Goal: Navigation & Orientation: Find specific page/section

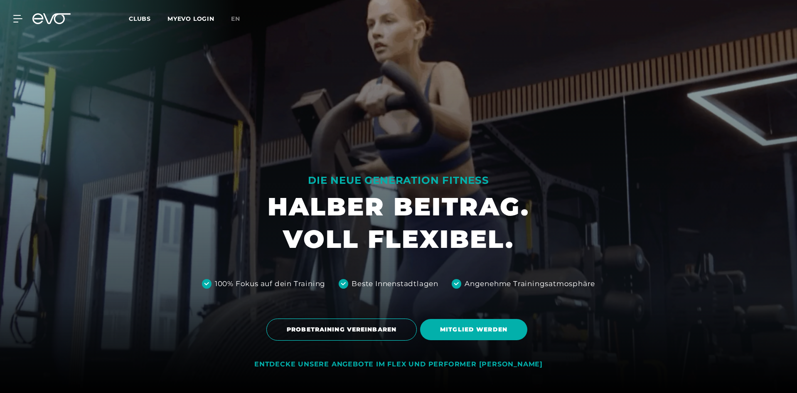
click at [23, 22] on div "MyEVO Login Über EVO Mitgliedschaften Probetraining TAGESPASS EVO Studios [GEOG…" at bounding box center [12, 18] width 29 height 7
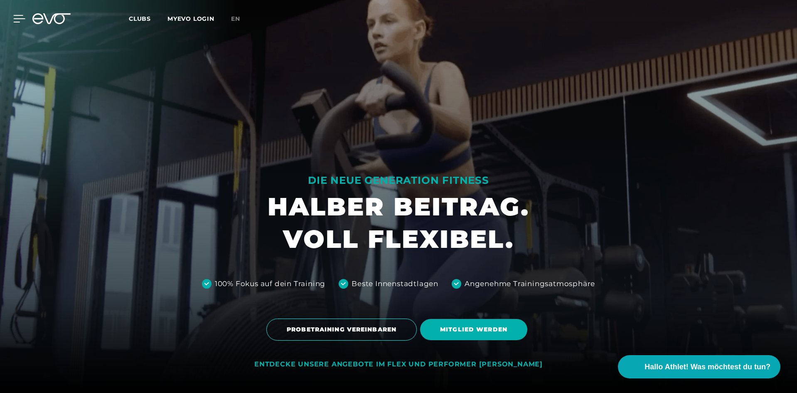
click at [18, 21] on icon at bounding box center [19, 18] width 12 height 7
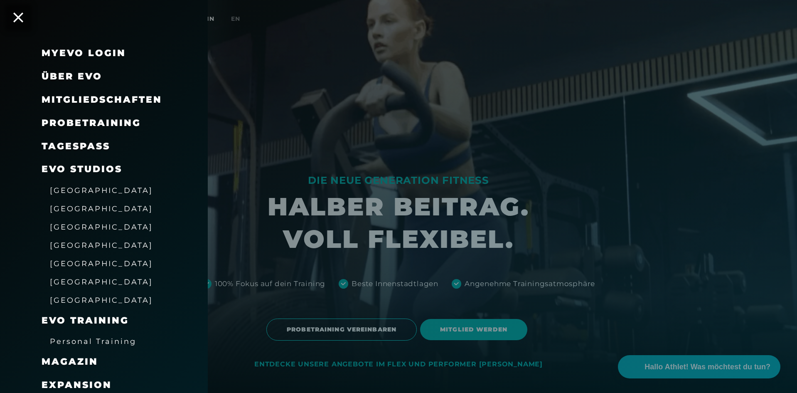
click at [67, 211] on span "[GEOGRAPHIC_DATA]" at bounding box center [101, 208] width 103 height 9
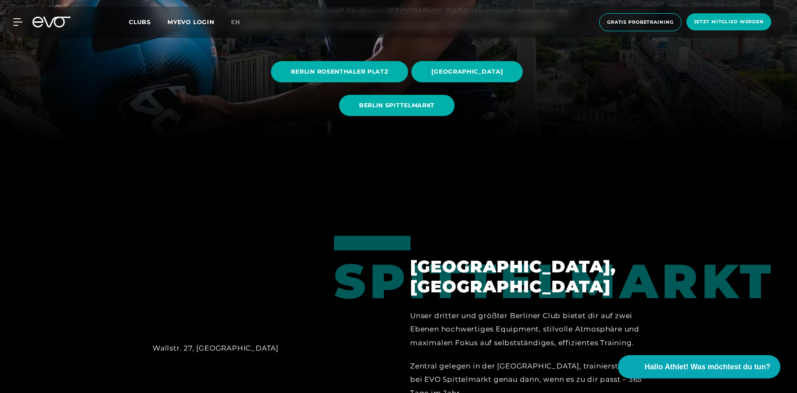
scroll to position [254, 0]
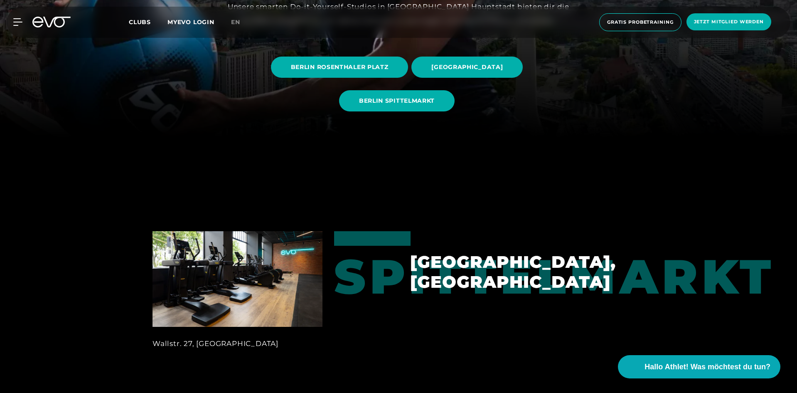
drag, startPoint x: 216, startPoint y: 124, endPoint x: 233, endPoint y: 122, distance: 17.2
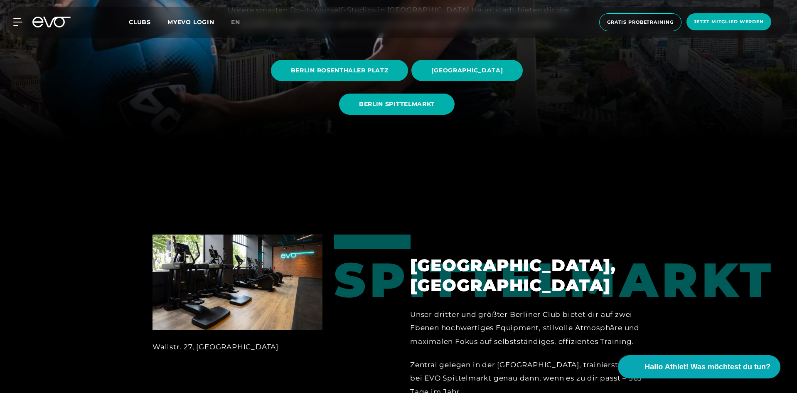
drag, startPoint x: 233, startPoint y: 122, endPoint x: 238, endPoint y: 145, distance: 23.5
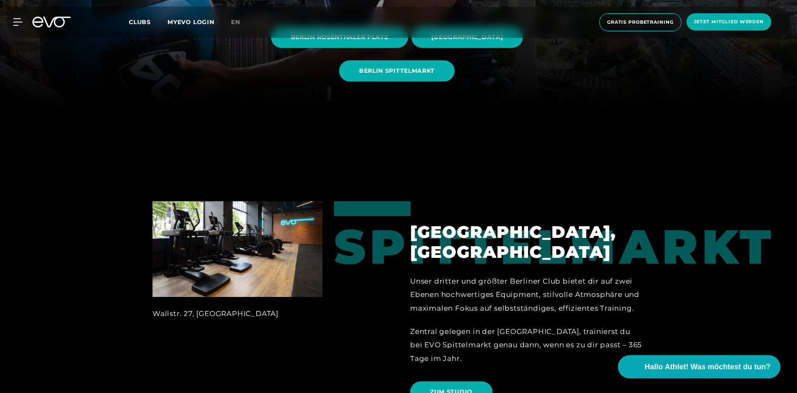
drag, startPoint x: 286, startPoint y: 163, endPoint x: 294, endPoint y: 168, distance: 9.7
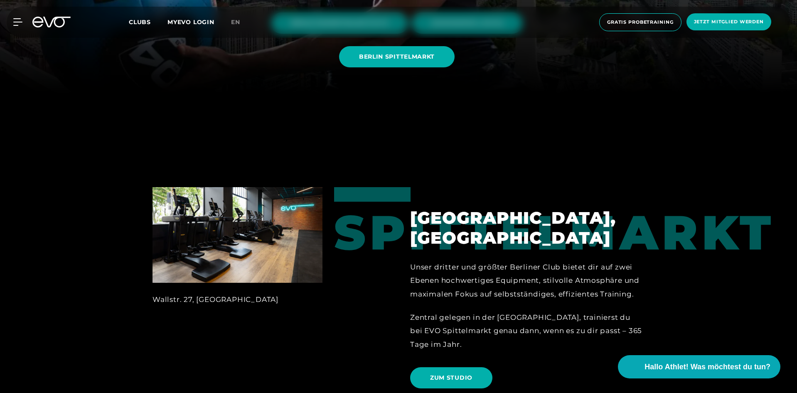
scroll to position [299, 0]
drag, startPoint x: 290, startPoint y: 144, endPoint x: 310, endPoint y: 149, distance: 21.1
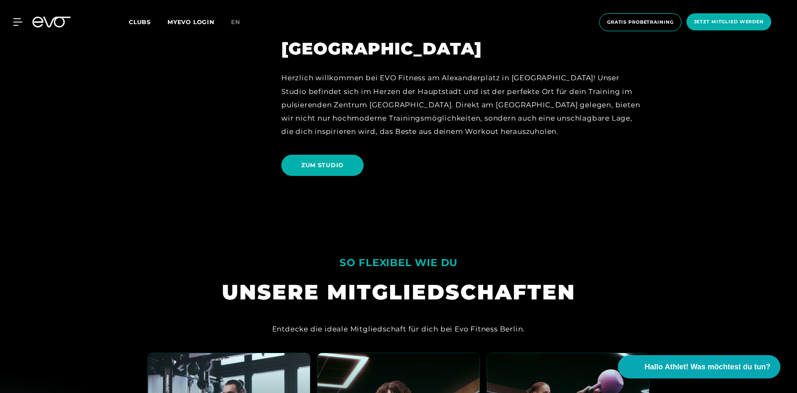
scroll to position [1016, 0]
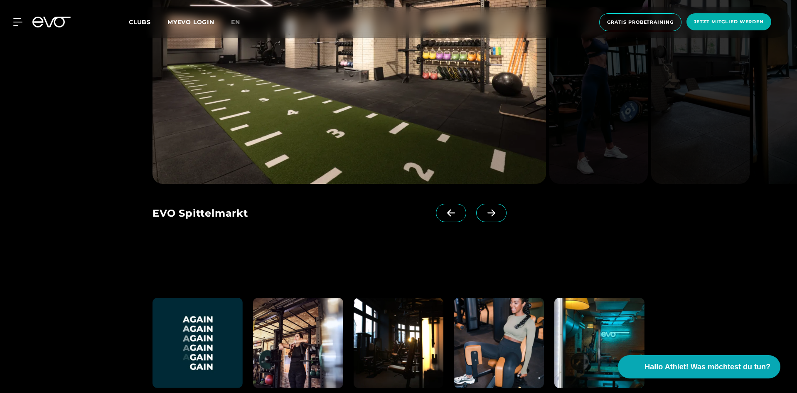
drag, startPoint x: 391, startPoint y: 181, endPoint x: 407, endPoint y: 209, distance: 31.8
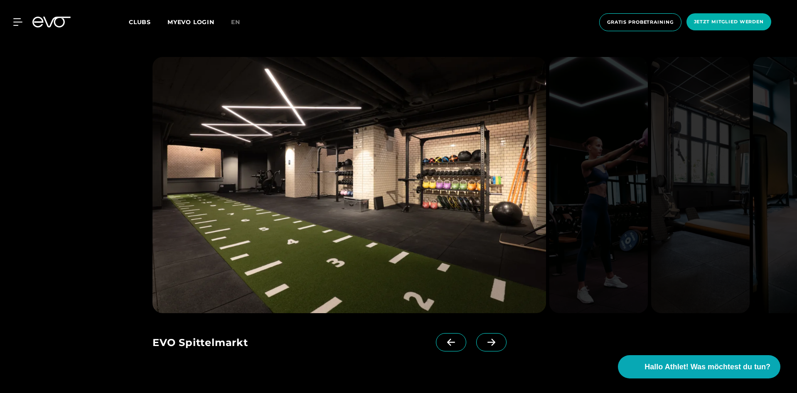
scroll to position [2074, 0]
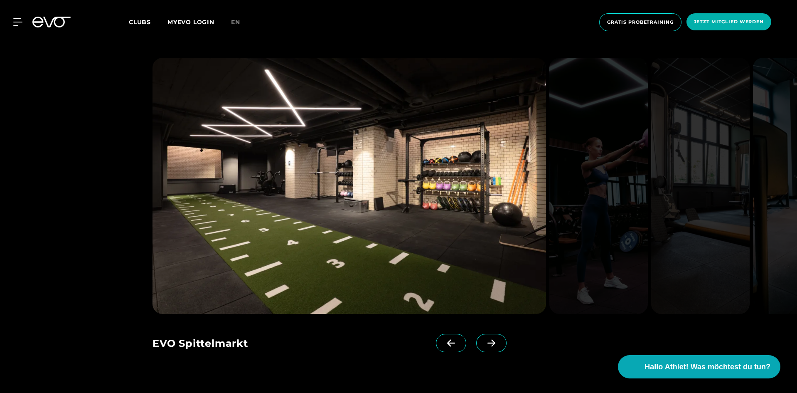
drag, startPoint x: 134, startPoint y: 202, endPoint x: 101, endPoint y: 204, distance: 33.3
click at [485, 334] on span at bounding box center [491, 343] width 30 height 18
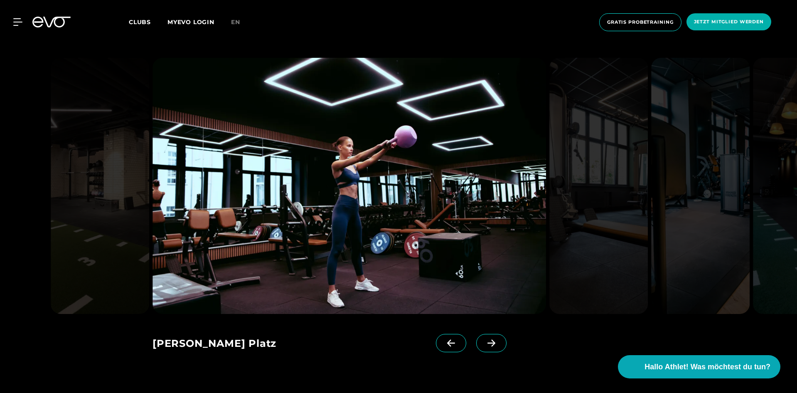
click at [485, 334] on span at bounding box center [491, 343] width 30 height 18
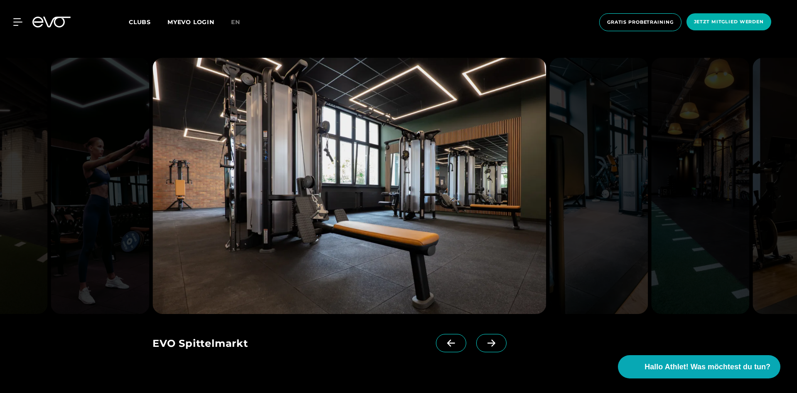
click at [485, 334] on span at bounding box center [491, 343] width 30 height 18
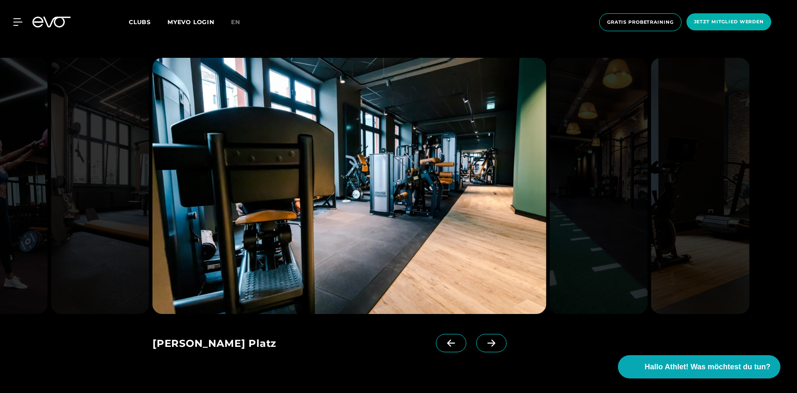
click at [485, 334] on span at bounding box center [491, 343] width 30 height 18
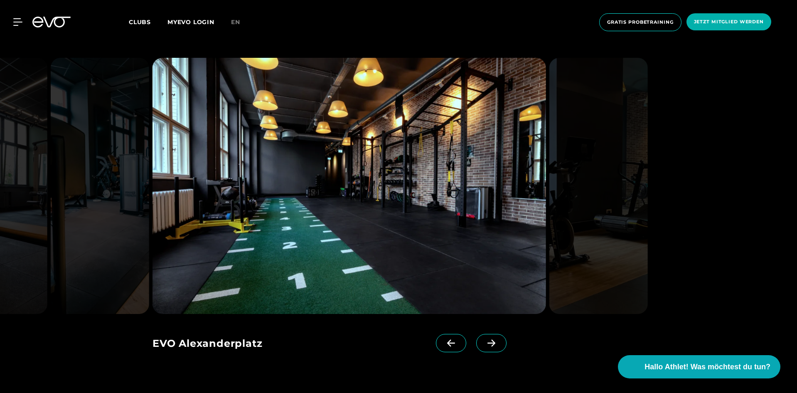
click at [485, 334] on span at bounding box center [491, 343] width 30 height 18
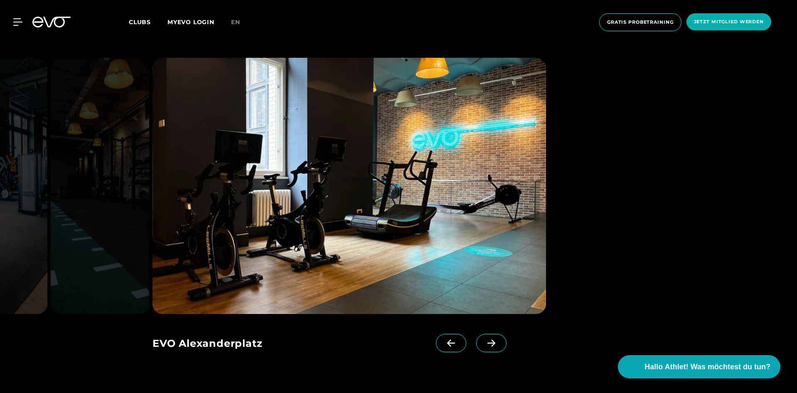
click at [485, 334] on span at bounding box center [491, 343] width 30 height 18
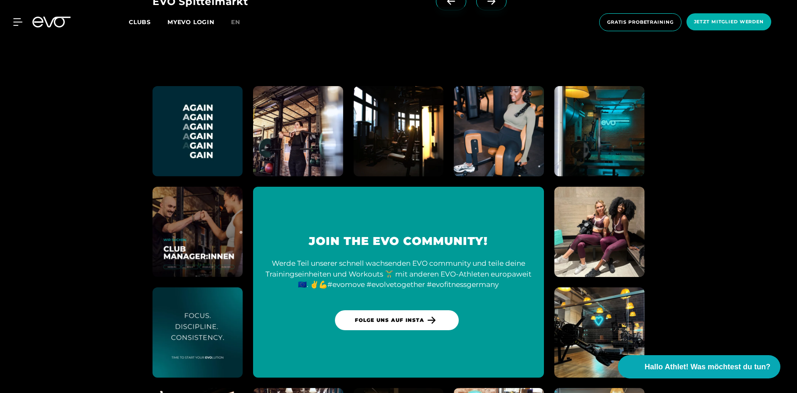
drag, startPoint x: 126, startPoint y: 212, endPoint x: 142, endPoint y: 203, distance: 18.6
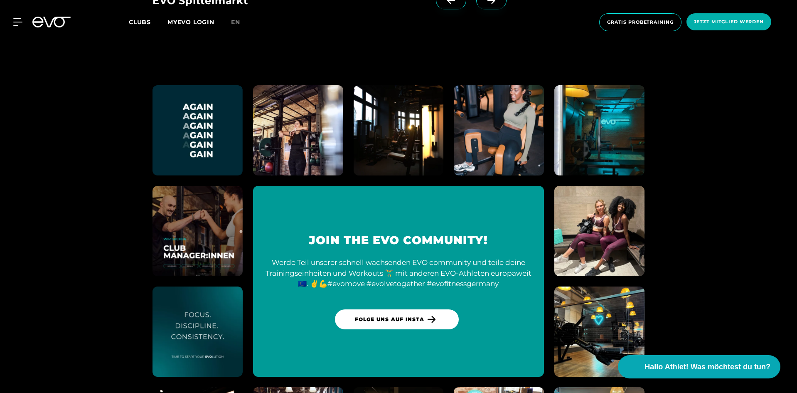
drag, startPoint x: 143, startPoint y: 203, endPoint x: 141, endPoint y: 197, distance: 6.2
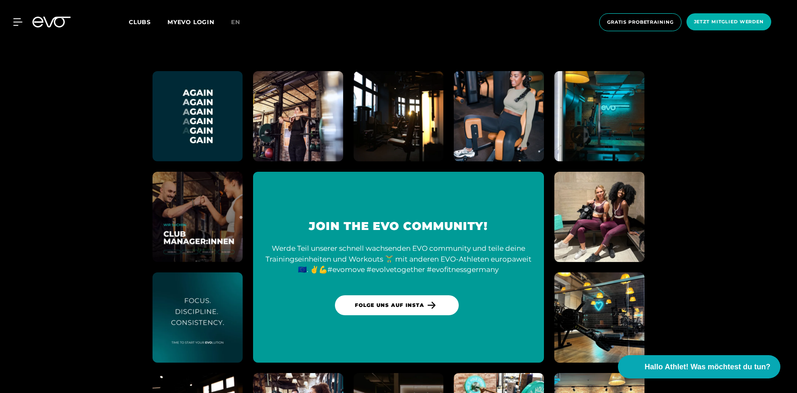
drag, startPoint x: 140, startPoint y: 170, endPoint x: 139, endPoint y: 187, distance: 16.7
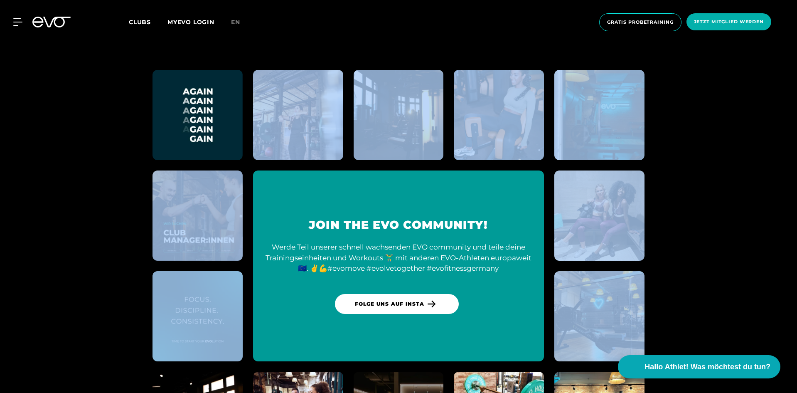
drag, startPoint x: 12, startPoint y: 96, endPoint x: 641, endPoint y: 336, distance: 673.4
click at [641, 336] on section "Join the EVO community! Werde Teil unserer schnell wachsenden EVO community und…" at bounding box center [398, 266] width 797 height 450
click at [697, 316] on section "Join the EVO community! Werde Teil unserer schnell wachsenden EVO community und…" at bounding box center [398, 266] width 797 height 450
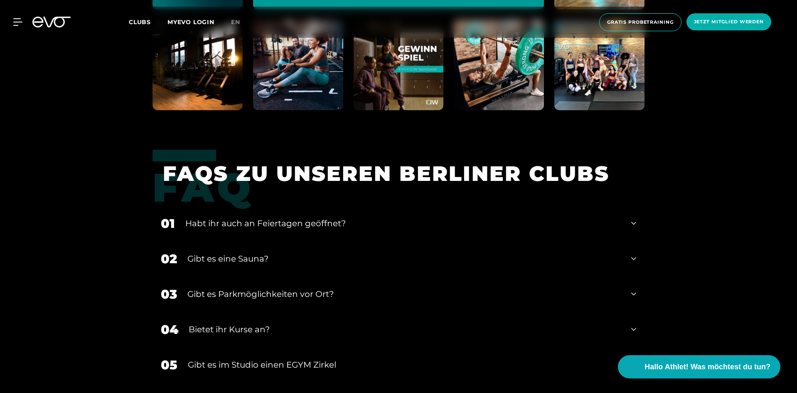
drag, startPoint x: 656, startPoint y: 200, endPoint x: 668, endPoint y: 215, distance: 18.6
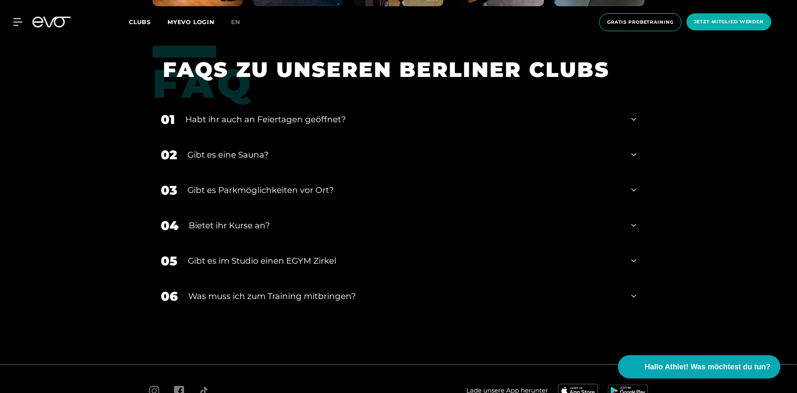
scroll to position [2927, 0]
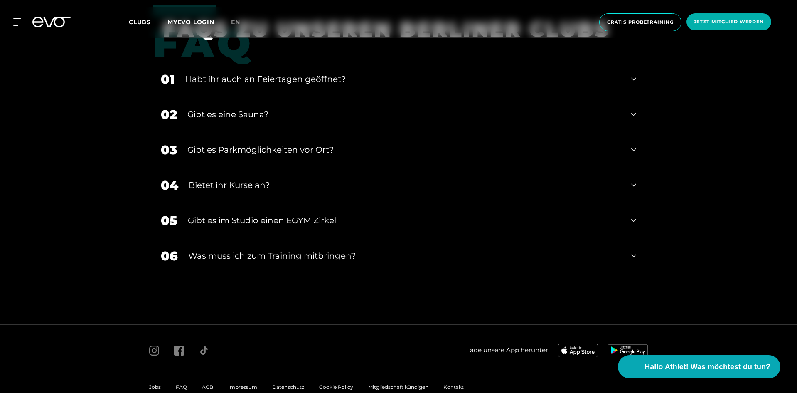
drag, startPoint x: 672, startPoint y: 186, endPoint x: 672, endPoint y: 216, distance: 29.9
drag, startPoint x: 672, startPoint y: 216, endPoint x: 660, endPoint y: 404, distance: 189.0
click at [719, 170] on div "FAQ FAQS ZU UNSEREN BERLINER CLUBS 01 Habt ihr auch an Feiertagen geöffnet? 02 …" at bounding box center [398, 160] width 797 height 310
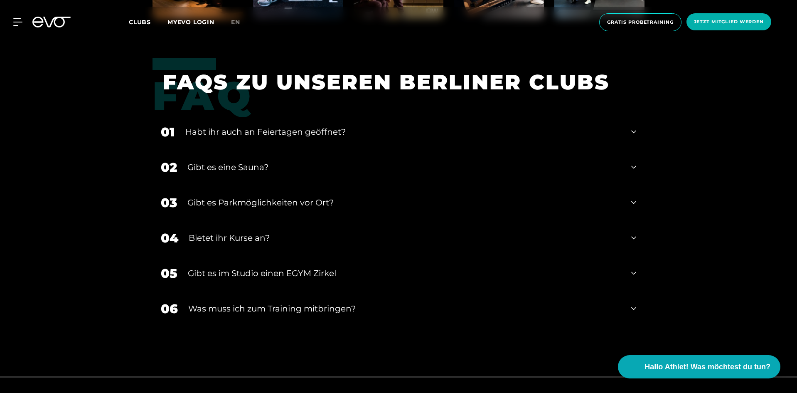
drag, startPoint x: 13, startPoint y: 151, endPoint x: 39, endPoint y: 170, distance: 32.4
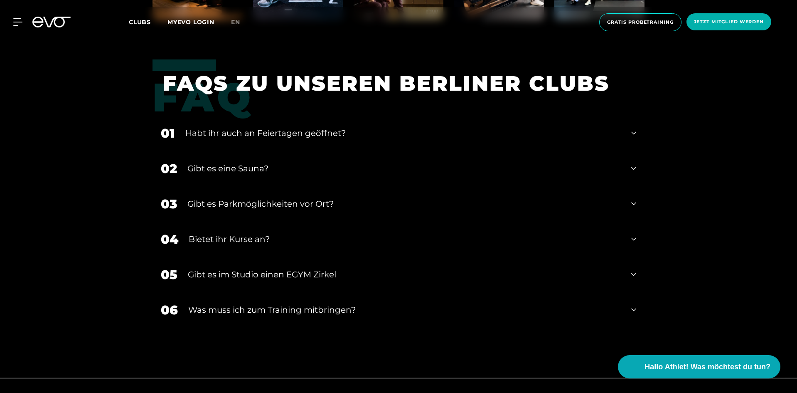
click at [150, 21] on span "Clubs" at bounding box center [140, 21] width 22 height 7
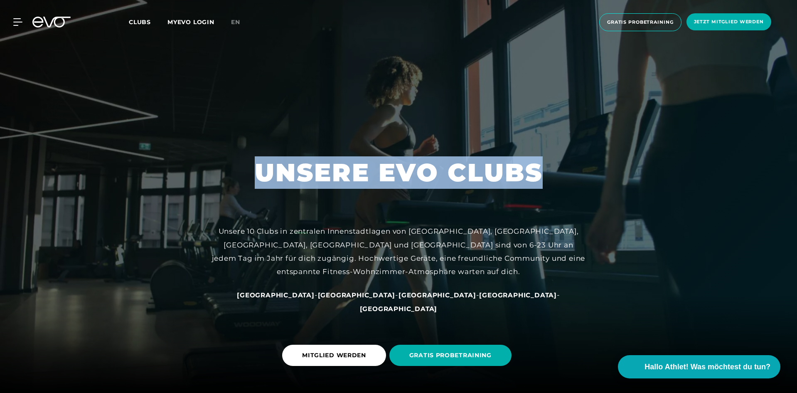
drag, startPoint x: 258, startPoint y: 185, endPoint x: 537, endPoint y: 189, distance: 279.3
click at [537, 189] on h1 "UNSERE EVO CLUBS" at bounding box center [399, 172] width 288 height 32
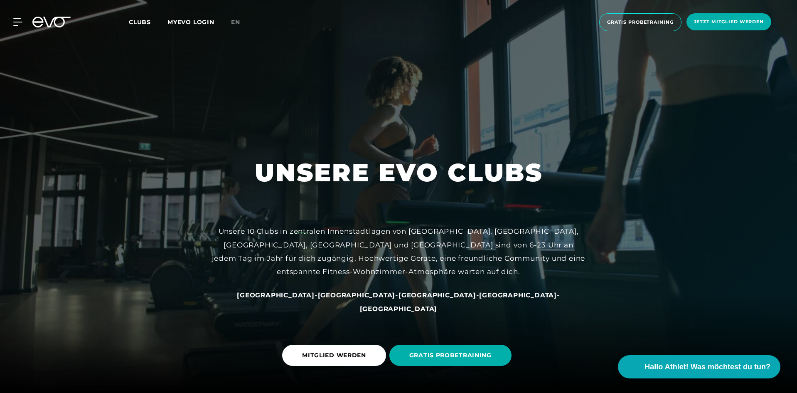
drag, startPoint x: 169, startPoint y: 236, endPoint x: 120, endPoint y: 176, distance: 77.6
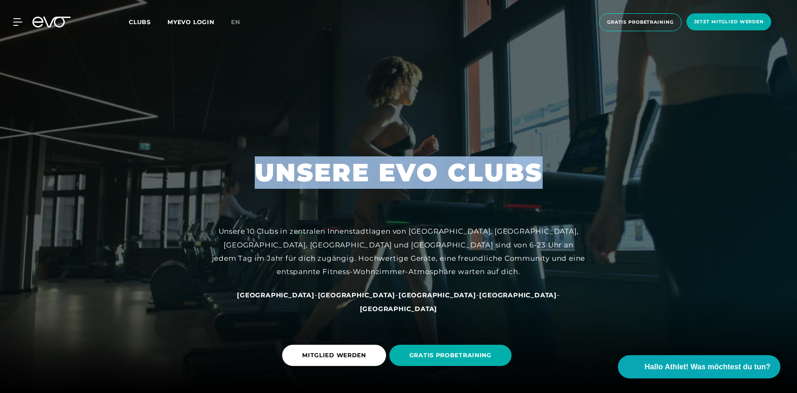
drag, startPoint x: 139, startPoint y: 154, endPoint x: 536, endPoint y: 183, distance: 398.0
click at [536, 183] on div "UNSERE EVO CLUBS Unsere 10 Clubs in zentralen Innenstadtlagen von [GEOGRAPHIC_D…" at bounding box center [398, 196] width 797 height 393
click at [540, 185] on h1 "UNSERE EVO CLUBS" at bounding box center [399, 172] width 288 height 32
drag, startPoint x: 217, startPoint y: 160, endPoint x: 540, endPoint y: 190, distance: 324.3
click at [540, 190] on div "UNSERE EVO CLUBS Unsere 10 Clubs in zentralen Innenstadtlagen von [GEOGRAPHIC_D…" at bounding box center [398, 196] width 797 height 393
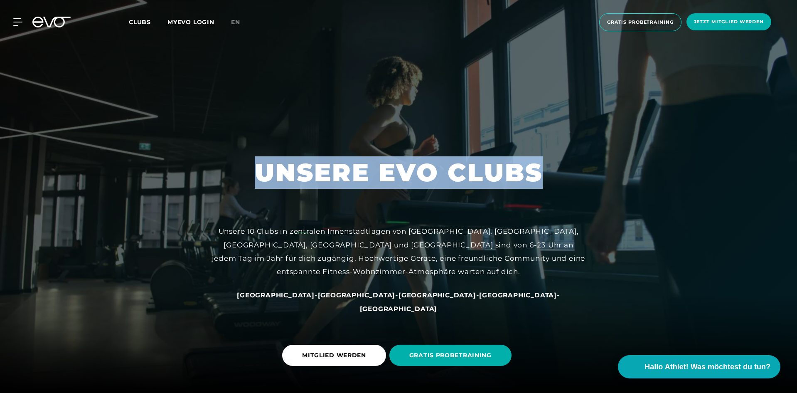
click at [540, 189] on h1 "UNSERE EVO CLUBS" at bounding box center [399, 172] width 288 height 32
drag, startPoint x: 545, startPoint y: 185, endPoint x: 535, endPoint y: 185, distance: 9.6
click at [535, 185] on div "UNSERE EVO CLUBS Unsere 10 Clubs in zentralen Innenstadtlagen von [GEOGRAPHIC_D…" at bounding box center [398, 196] width 797 height 393
click at [554, 186] on div at bounding box center [398, 196] width 797 height 393
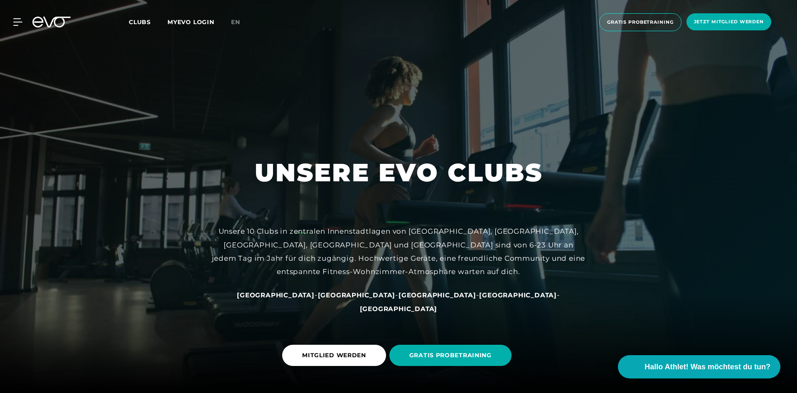
drag, startPoint x: 556, startPoint y: 181, endPoint x: 566, endPoint y: 186, distance: 11.4
click at [566, 186] on div at bounding box center [398, 196] width 797 height 393
click at [567, 185] on div at bounding box center [398, 196] width 797 height 393
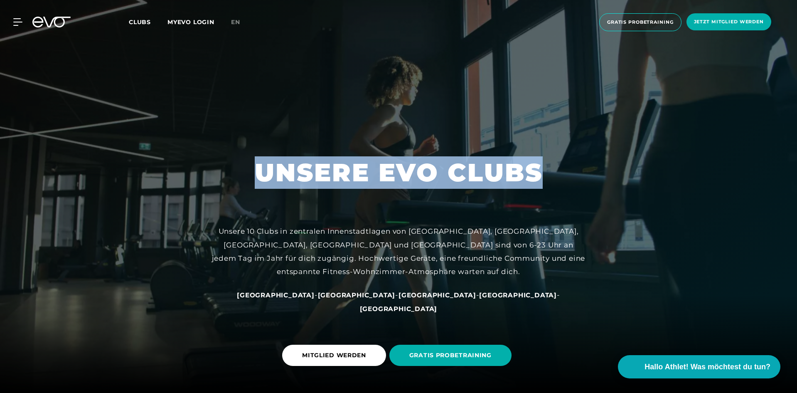
drag, startPoint x: 292, startPoint y: 161, endPoint x: 541, endPoint y: 187, distance: 250.3
click at [541, 187] on div "UNSERE EVO CLUBS Unsere 10 Clubs in zentralen Innenstadtlagen von [GEOGRAPHIC_D…" at bounding box center [398, 196] width 797 height 393
click at [541, 187] on h1 "UNSERE EVO CLUBS" at bounding box center [399, 172] width 288 height 32
drag, startPoint x: 540, startPoint y: 189, endPoint x: 121, endPoint y: 186, distance: 419.4
click at [120, 185] on div "UNSERE EVO CLUBS Unsere 10 Clubs in zentralen Innenstadtlagen von [GEOGRAPHIC_D…" at bounding box center [398, 196] width 797 height 393
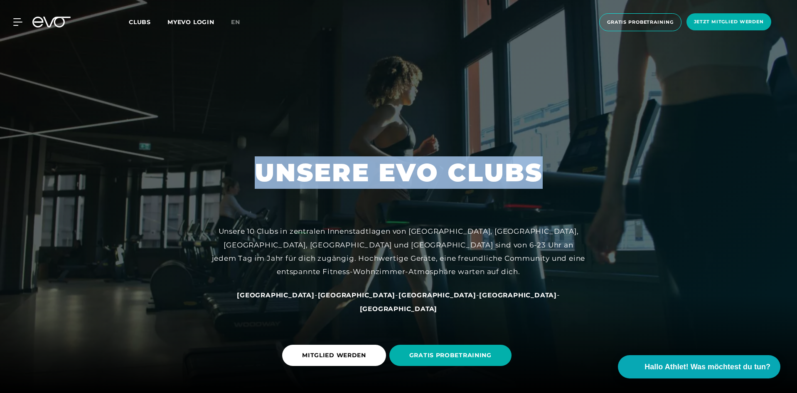
click at [126, 186] on div at bounding box center [398, 196] width 797 height 393
drag, startPoint x: 382, startPoint y: 199, endPoint x: 540, endPoint y: 188, distance: 157.9
click at [540, 188] on div "UNSERE EVO CLUBS Unsere 10 Clubs in zentralen Innenstadtlagen von [GEOGRAPHIC_D…" at bounding box center [398, 196] width 797 height 393
click at [540, 188] on h1 "UNSERE EVO CLUBS" at bounding box center [399, 172] width 288 height 32
click at [543, 190] on div "UNSERE EVO CLUBS Unsere 10 Clubs in zentralen Innenstadtlagen von [GEOGRAPHIC_D…" at bounding box center [398, 196] width 797 height 393
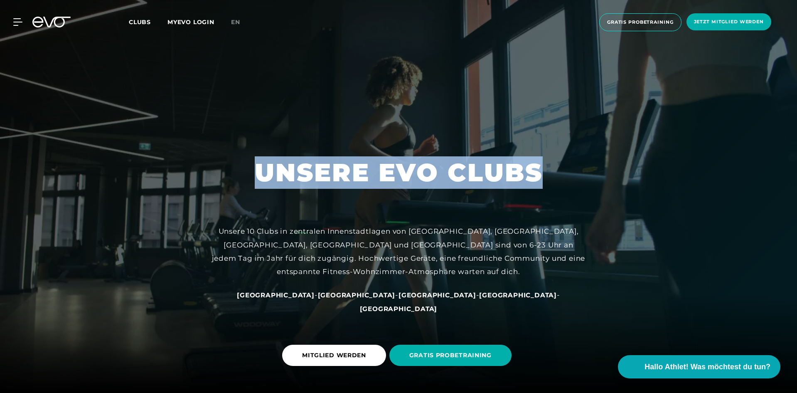
click at [543, 189] on h1 "UNSERE EVO CLUBS" at bounding box center [399, 172] width 288 height 32
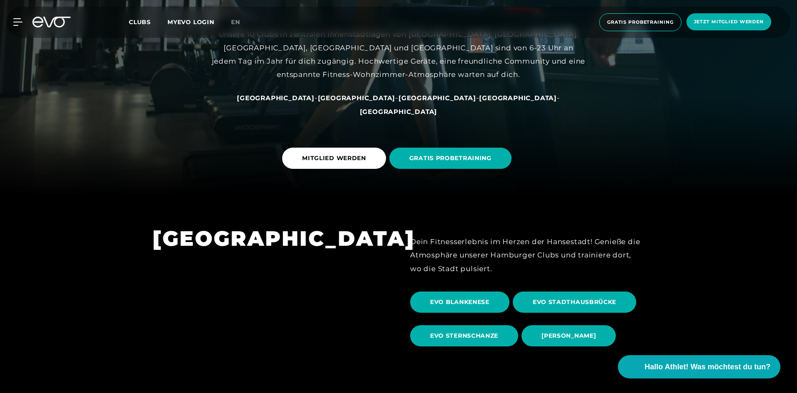
drag, startPoint x: 141, startPoint y: 205, endPoint x: 211, endPoint y: 212, distance: 69.8
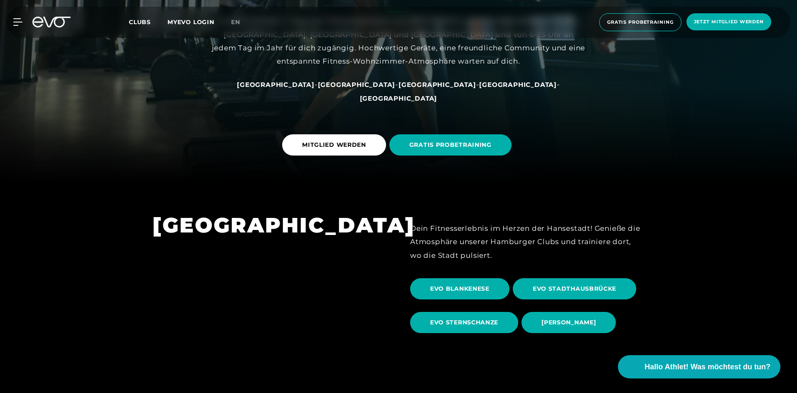
click at [345, 103] on div "[GEOGRAPHIC_DATA] - [GEOGRAPHIC_DATA] - [GEOGRAPHIC_DATA] - [GEOGRAPHIC_DATA] -…" at bounding box center [399, 91] width 374 height 27
click at [345, 89] on span "[GEOGRAPHIC_DATA]" at bounding box center [357, 85] width 78 height 8
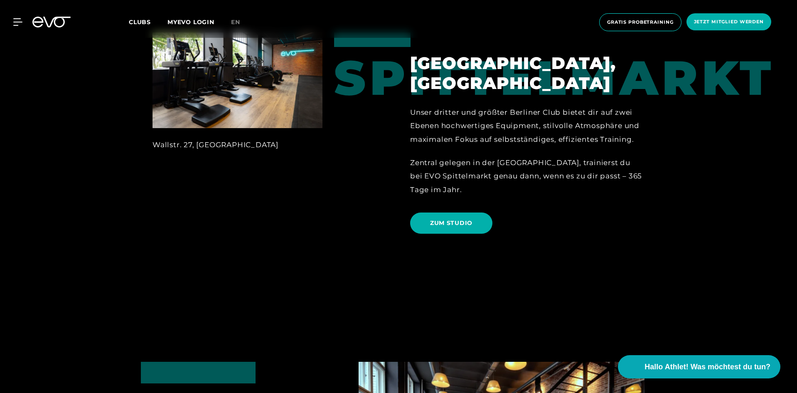
scroll to position [436, 0]
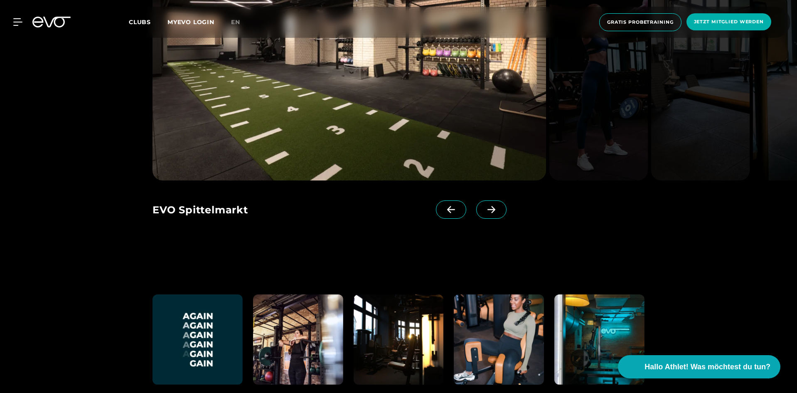
drag, startPoint x: 205, startPoint y: 147, endPoint x: 310, endPoint y: 185, distance: 112.3
